Goal: Information Seeking & Learning: Learn about a topic

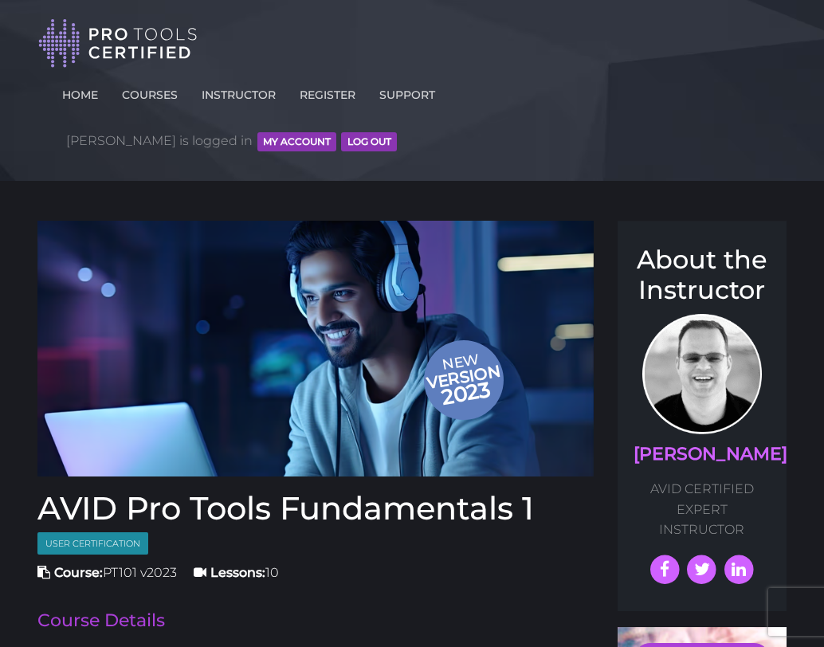
click at [336, 132] on button "MY ACCOUNT" at bounding box center [296, 141] width 79 height 19
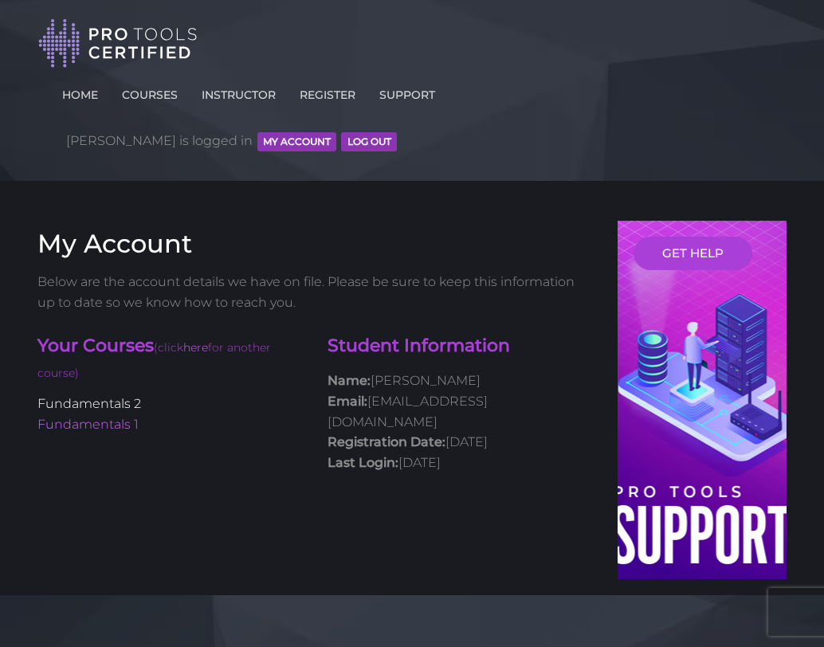
click at [112, 396] on link "Fundamentals 2" at bounding box center [89, 403] width 104 height 15
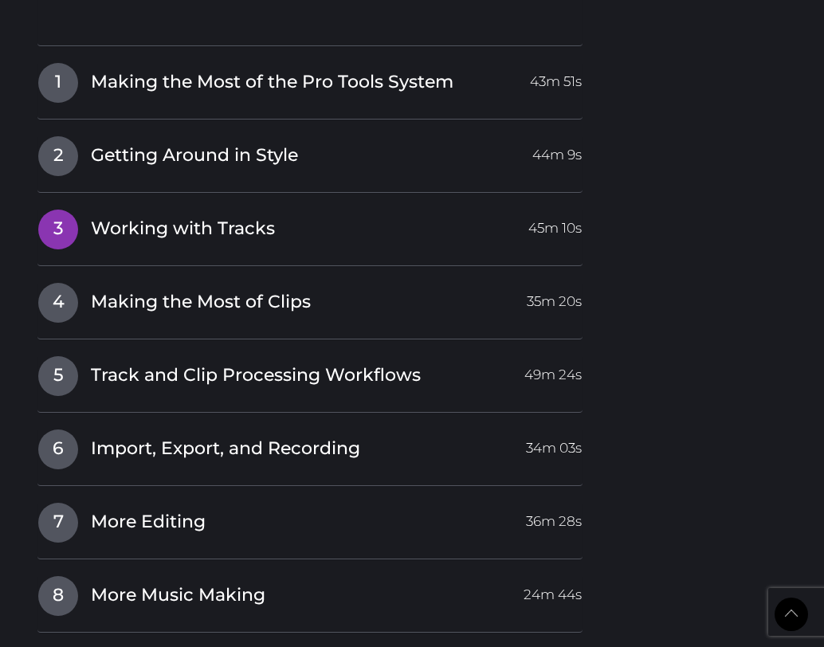
scroll to position [2259, 0]
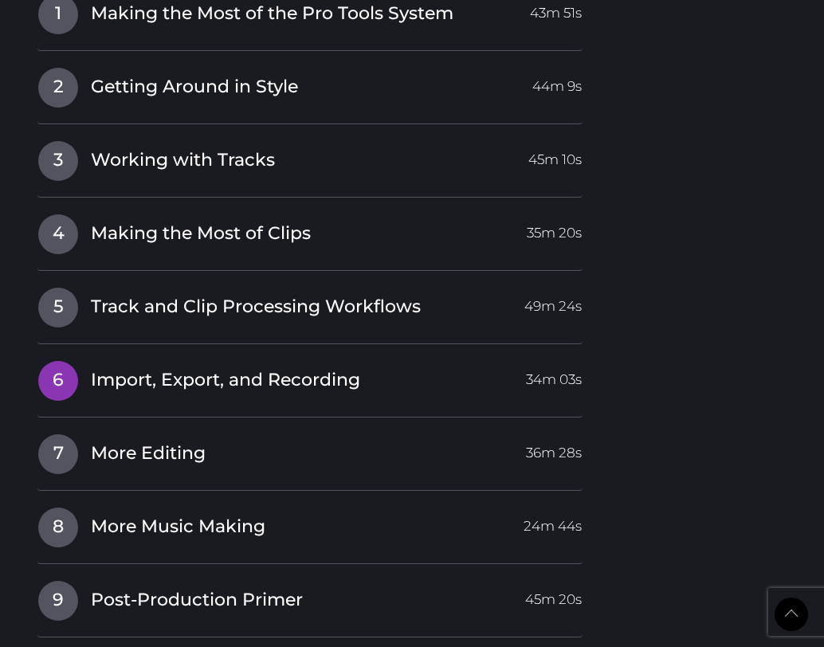
click at [87, 360] on link "6 Import, Export, and Recording 34m 03s" at bounding box center [309, 376] width 545 height 33
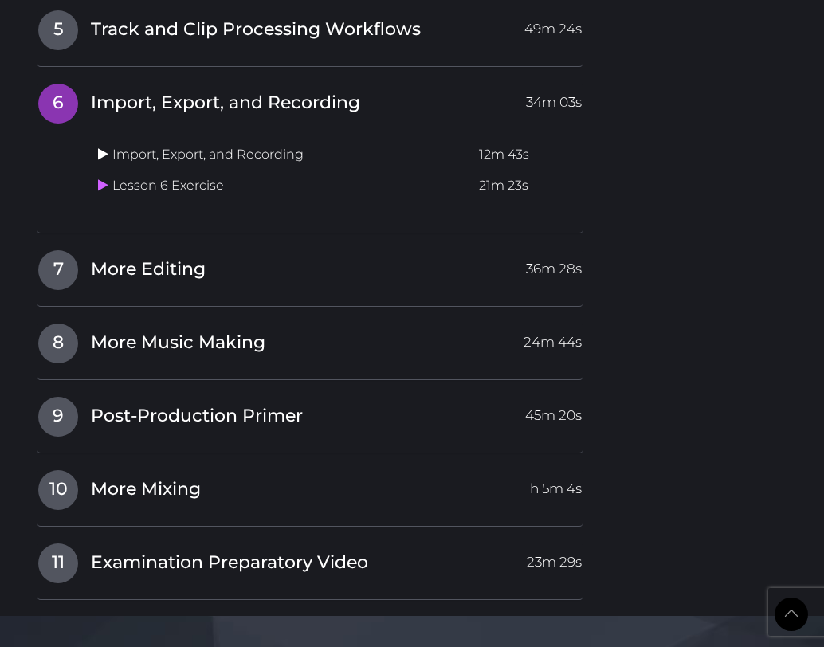
click at [103, 147] on icon at bounding box center [103, 153] width 10 height 13
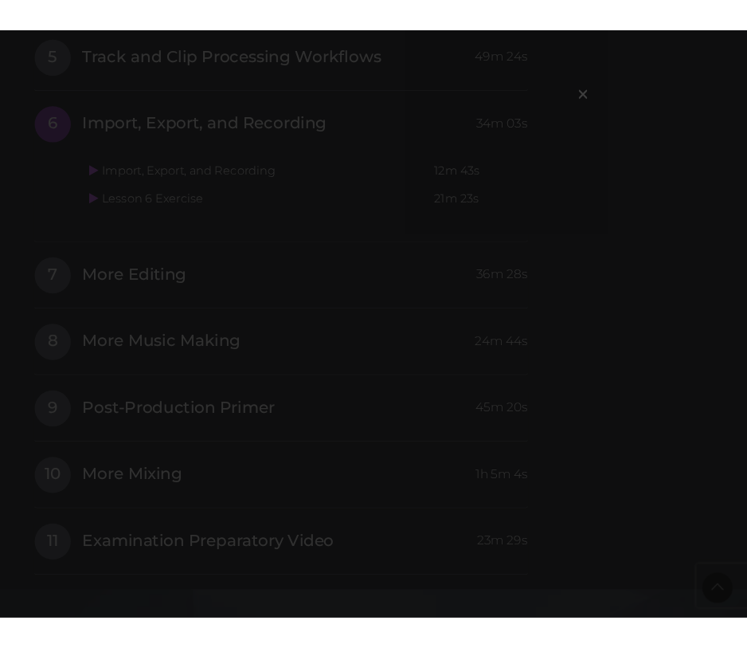
scroll to position [2110, 0]
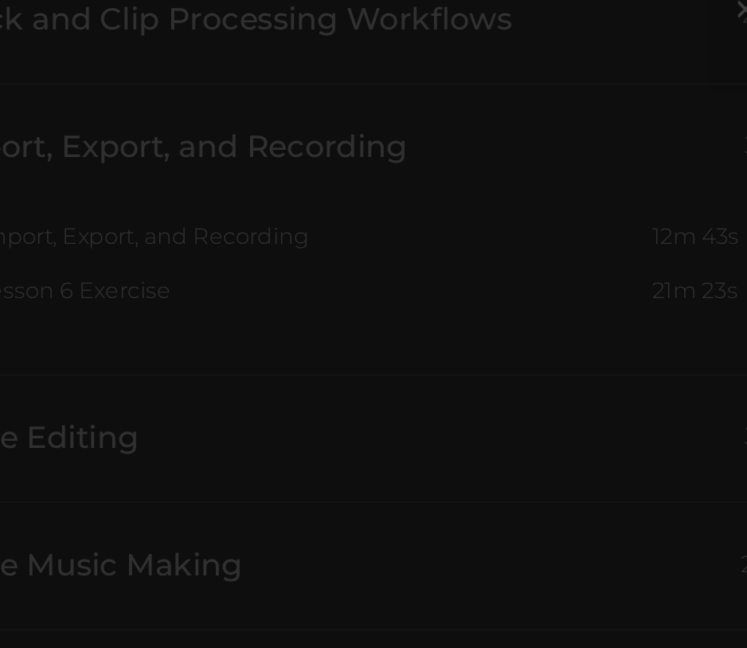
click at [158, 300] on div "×" at bounding box center [373, 324] width 747 height 648
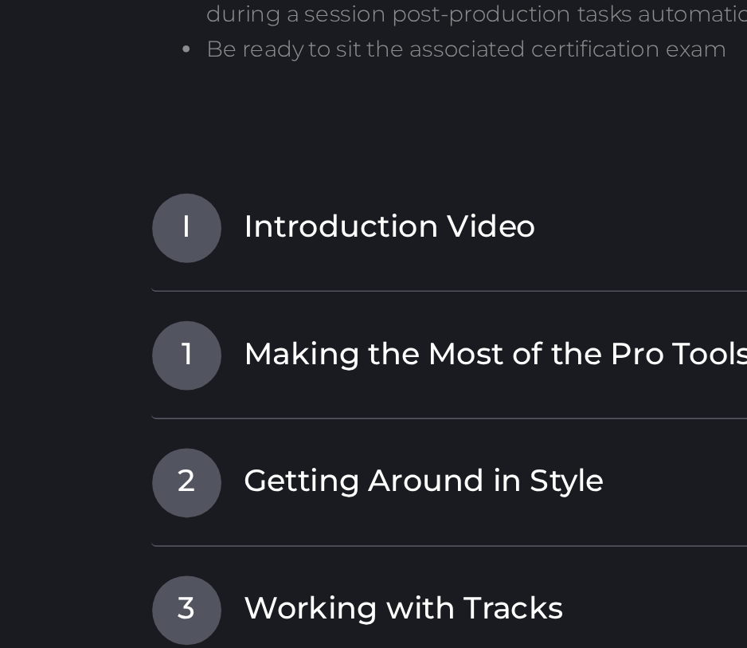
scroll to position [1686, 0]
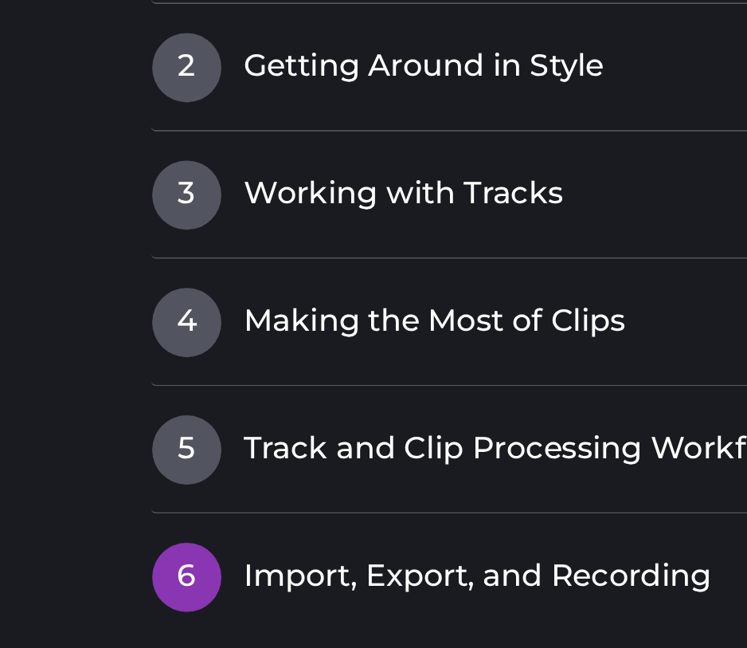
click at [154, 618] on icon at bounding box center [152, 624] width 10 height 13
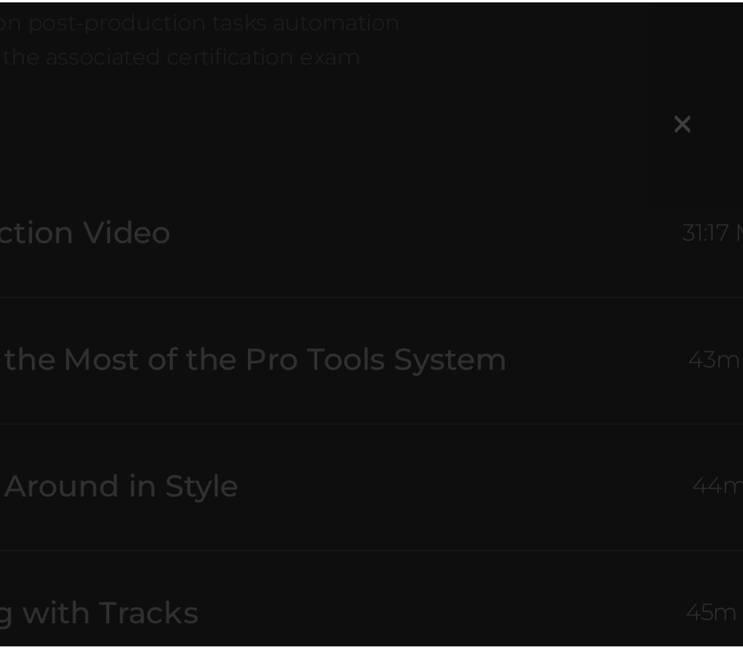
scroll to position [1685, 0]
